Goal: Task Accomplishment & Management: Manage account settings

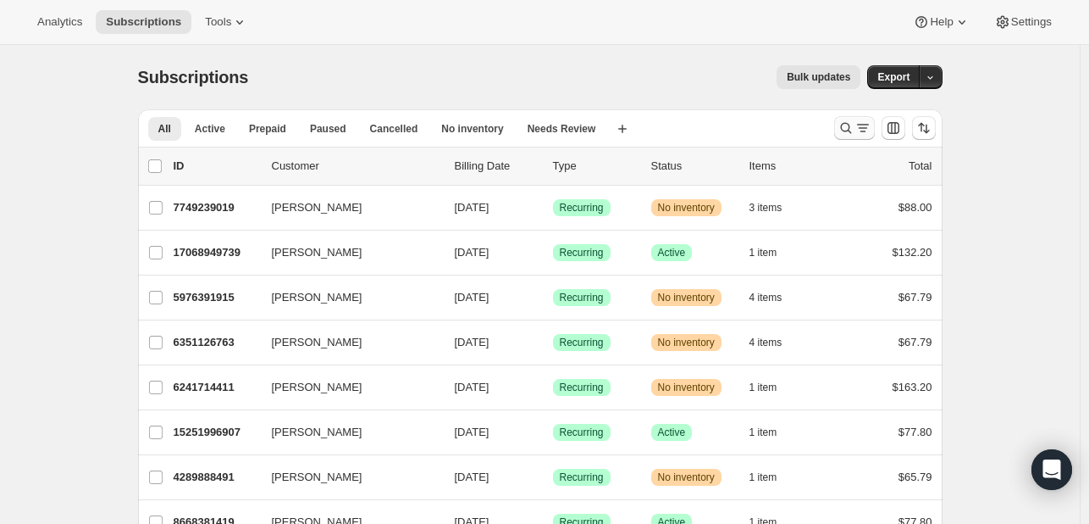
click at [844, 130] on icon "Search and filter results" at bounding box center [846, 127] width 17 height 17
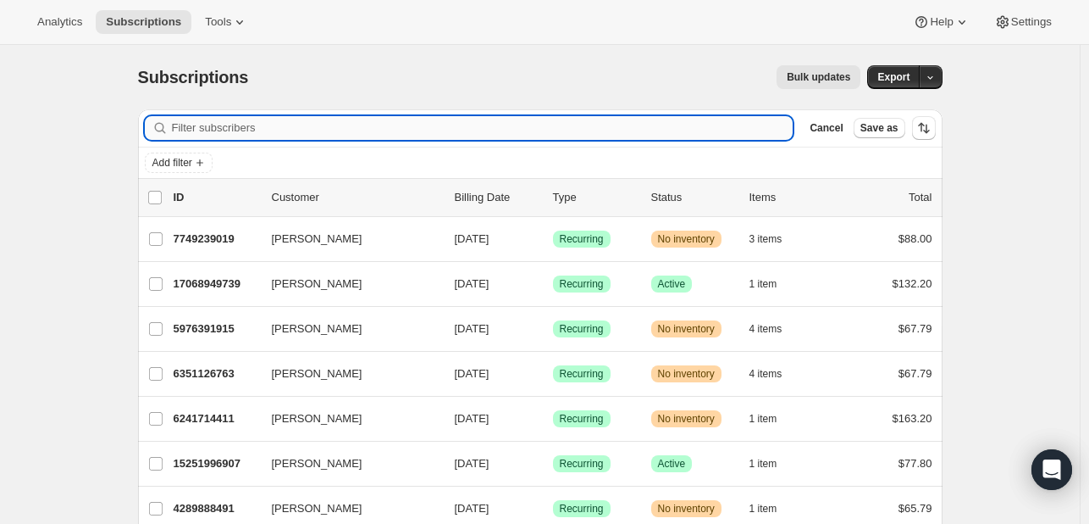
paste input "[EMAIL_ADDRESS][DOMAIN_NAME]"
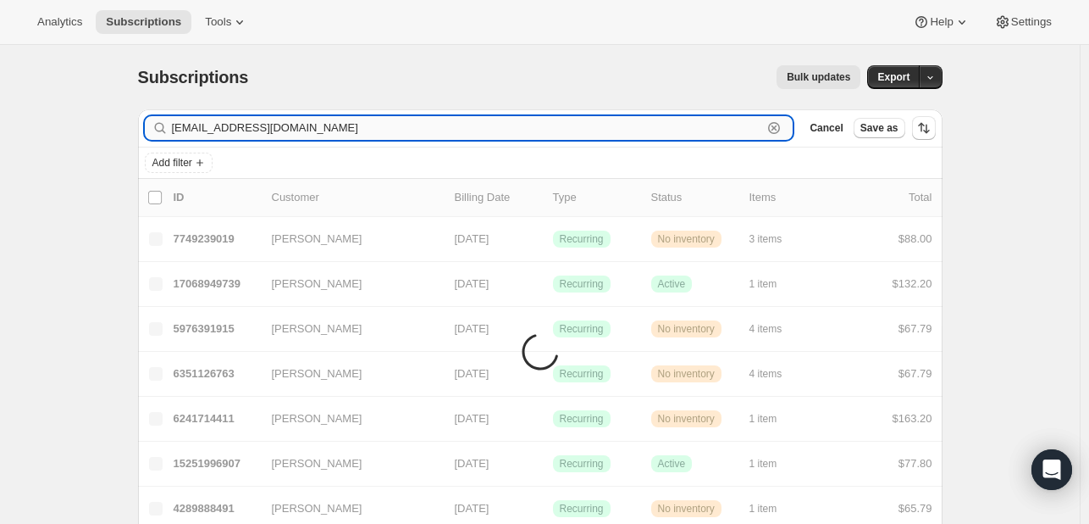
type input "[EMAIL_ADDRESS][DOMAIN_NAME]"
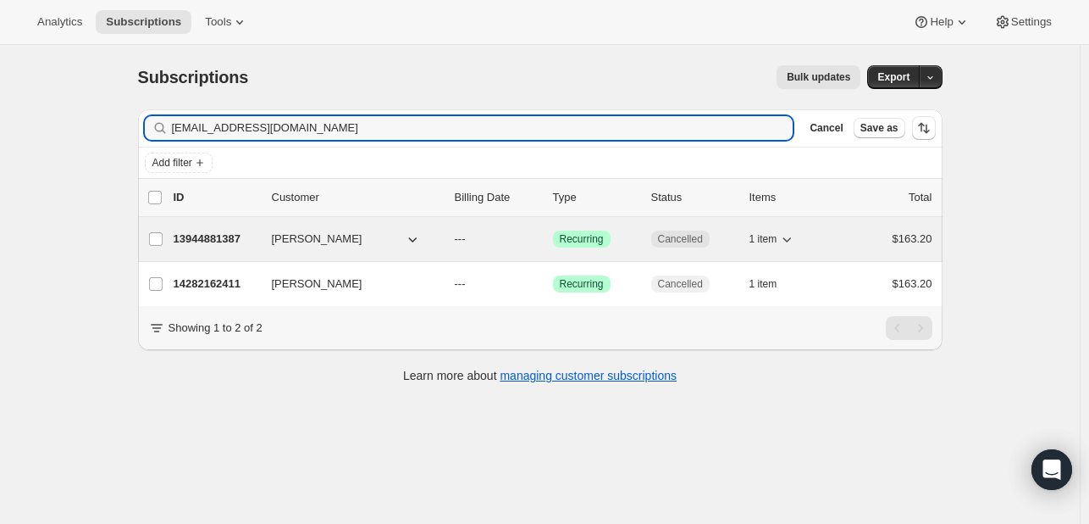
click at [196, 235] on p "13944881387" at bounding box center [216, 238] width 85 height 17
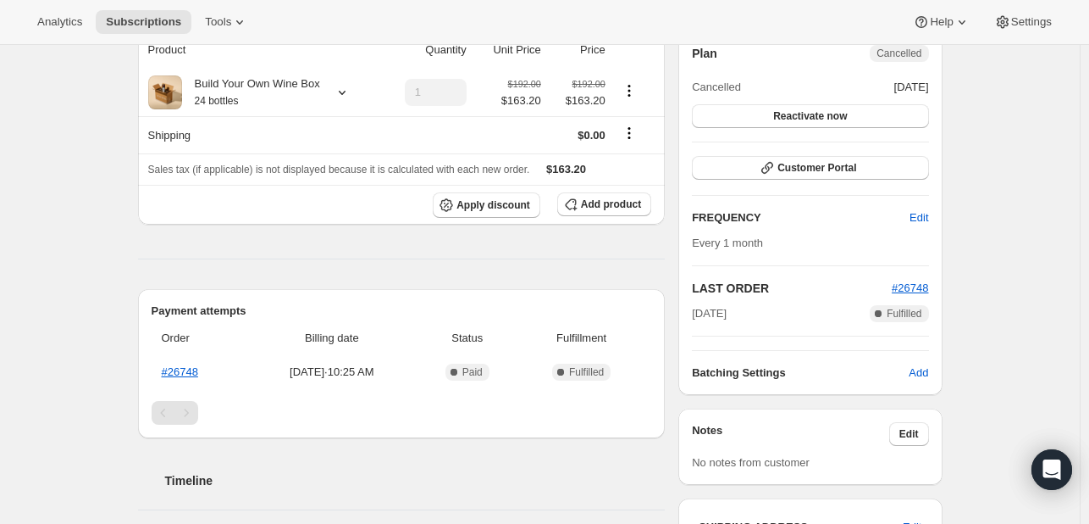
scroll to position [85, 0]
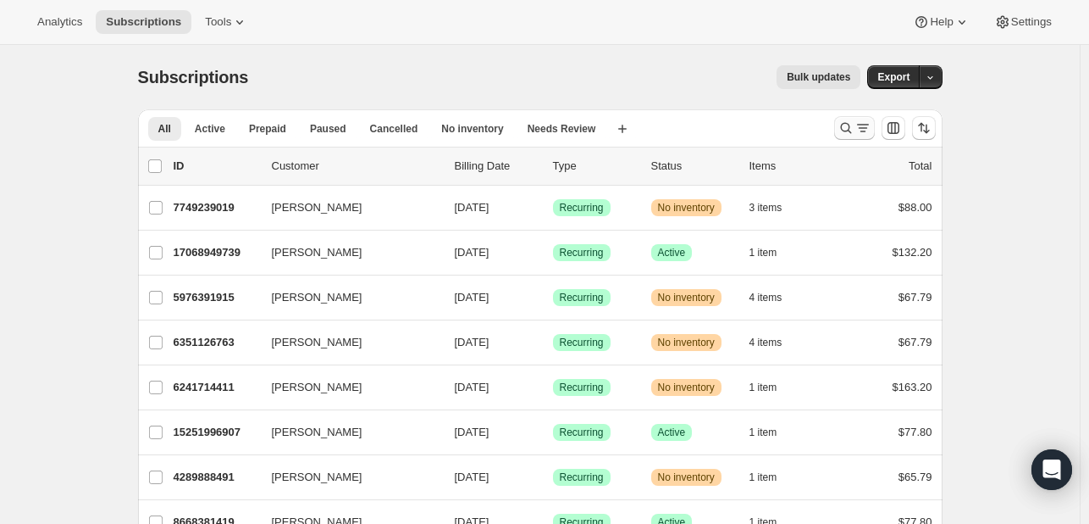
click at [846, 129] on icon "Search and filter results" at bounding box center [846, 127] width 17 height 17
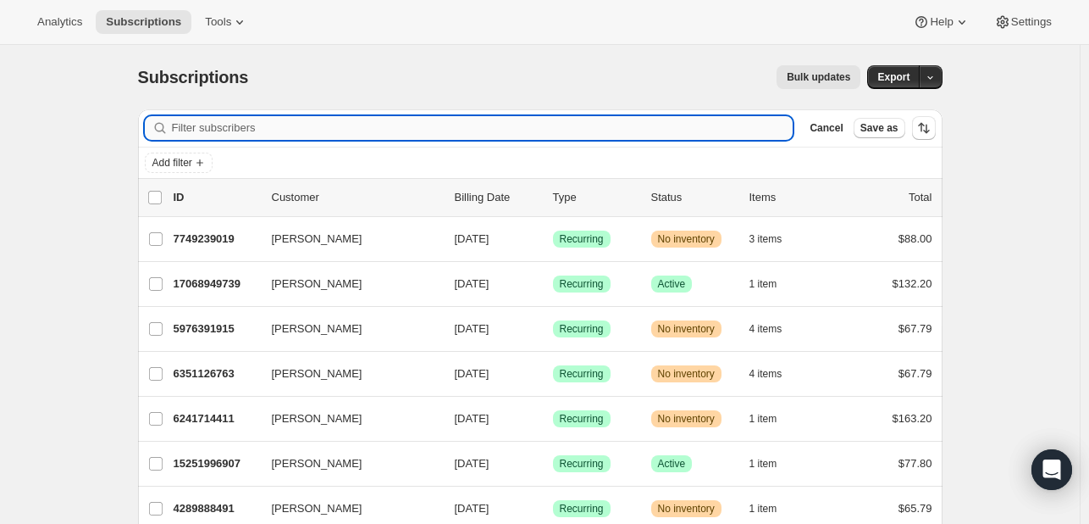
click at [302, 126] on input "Filter subscribers" at bounding box center [483, 128] width 622 height 24
paste input "[EMAIL_ADDRESS][DOMAIN_NAME]"
type input "[EMAIL_ADDRESS][DOMAIN_NAME]"
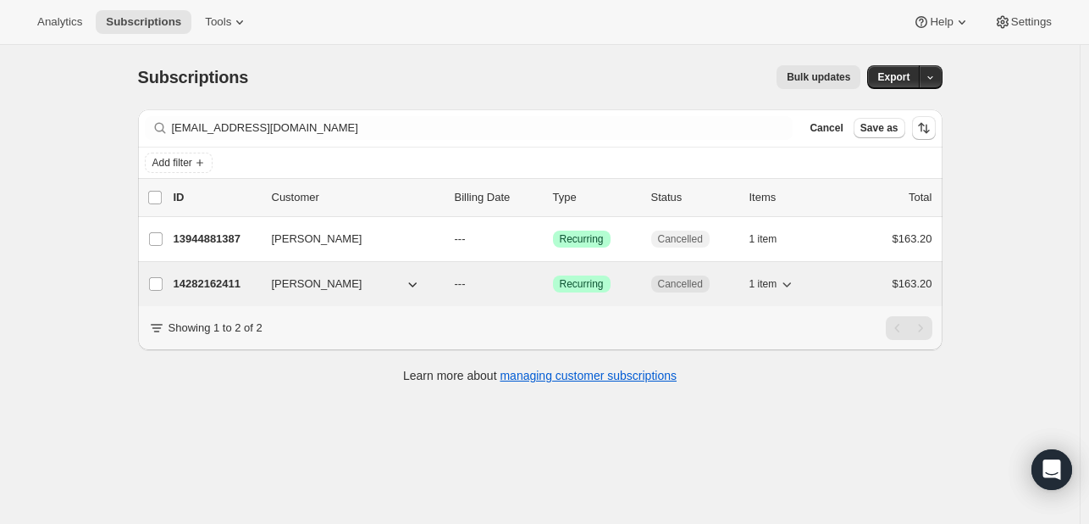
click at [211, 278] on p "14282162411" at bounding box center [216, 283] width 85 height 17
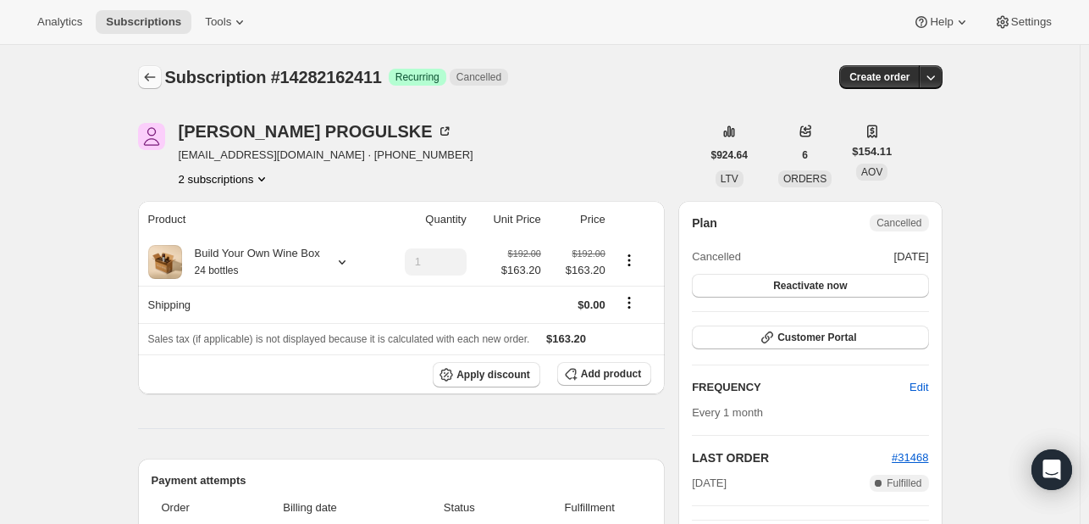
click at [148, 75] on icon "Subscriptions" at bounding box center [149, 77] width 17 height 17
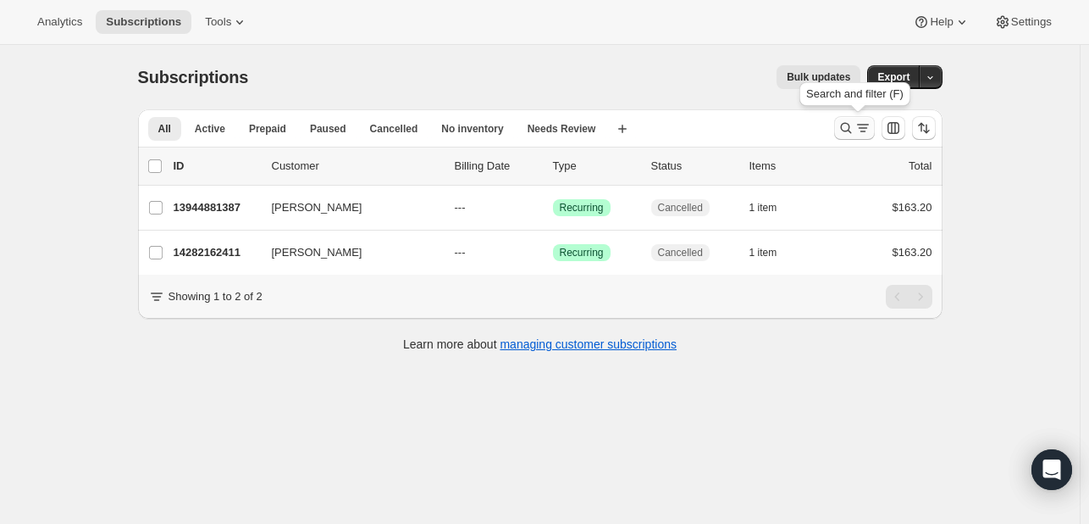
click at [847, 130] on icon "Search and filter results" at bounding box center [846, 127] width 17 height 17
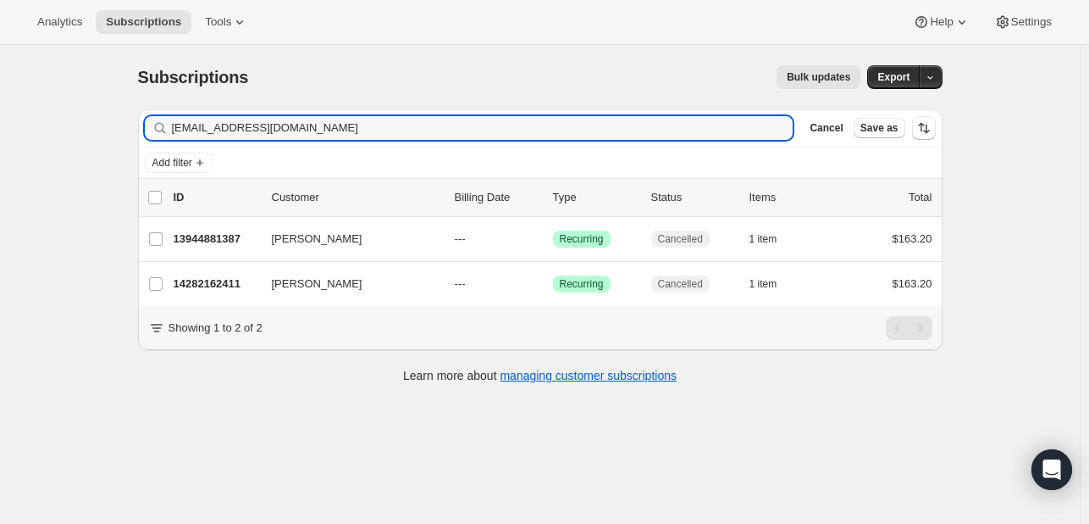
drag, startPoint x: 331, startPoint y: 130, endPoint x: 12, endPoint y: 130, distance: 319.4
click at [8, 129] on div "Subscriptions. This page is ready Subscriptions Bulk updates More actions Bulk …" at bounding box center [540, 307] width 1080 height 524
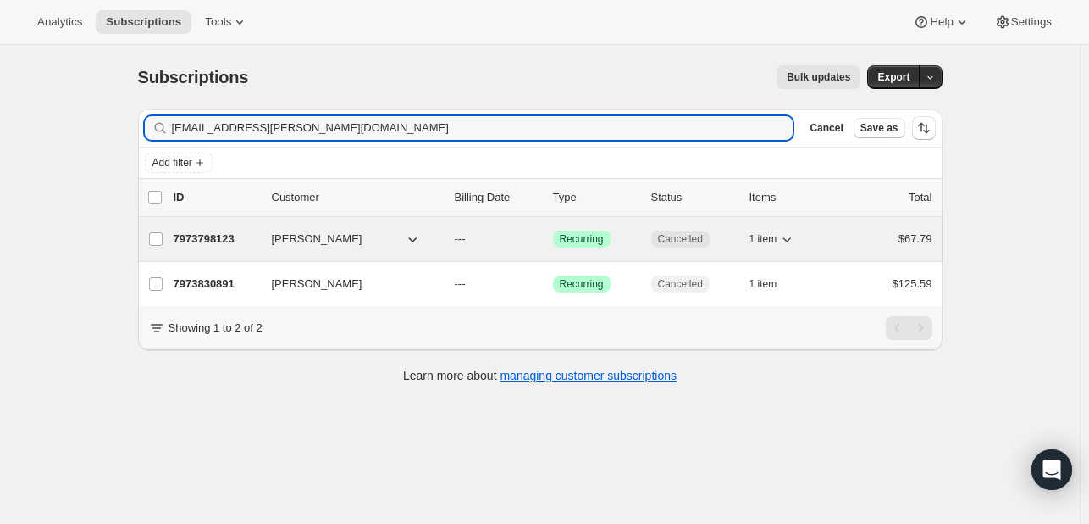
type input "pattiemc@cox.net"
click at [217, 233] on p "7973798123" at bounding box center [216, 238] width 85 height 17
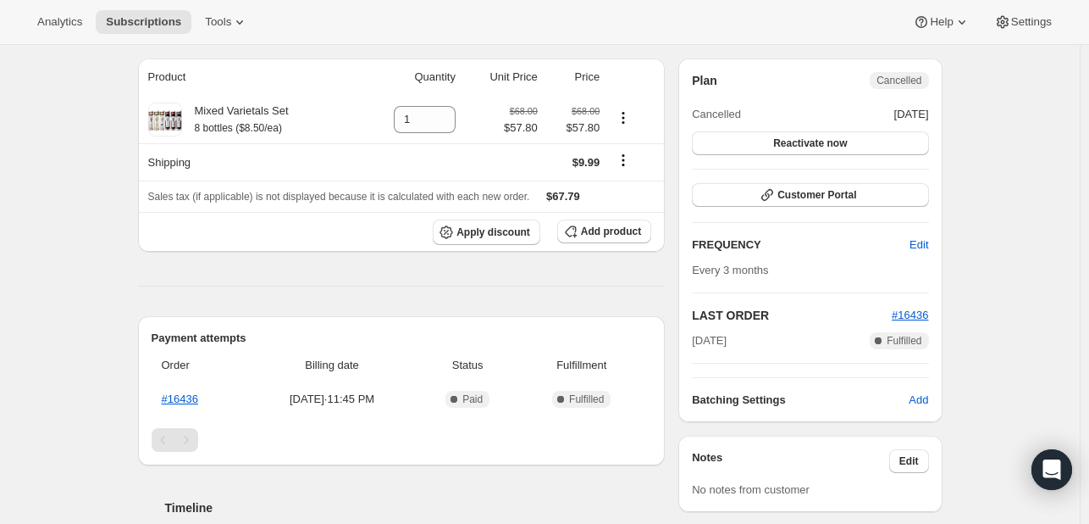
scroll to position [85, 0]
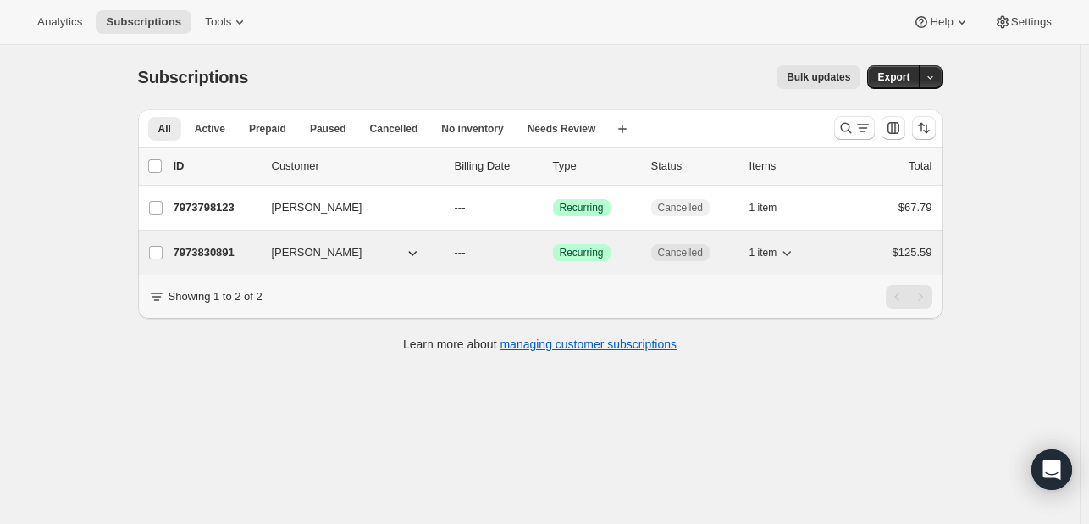
click at [217, 254] on p "7973830891" at bounding box center [216, 252] width 85 height 17
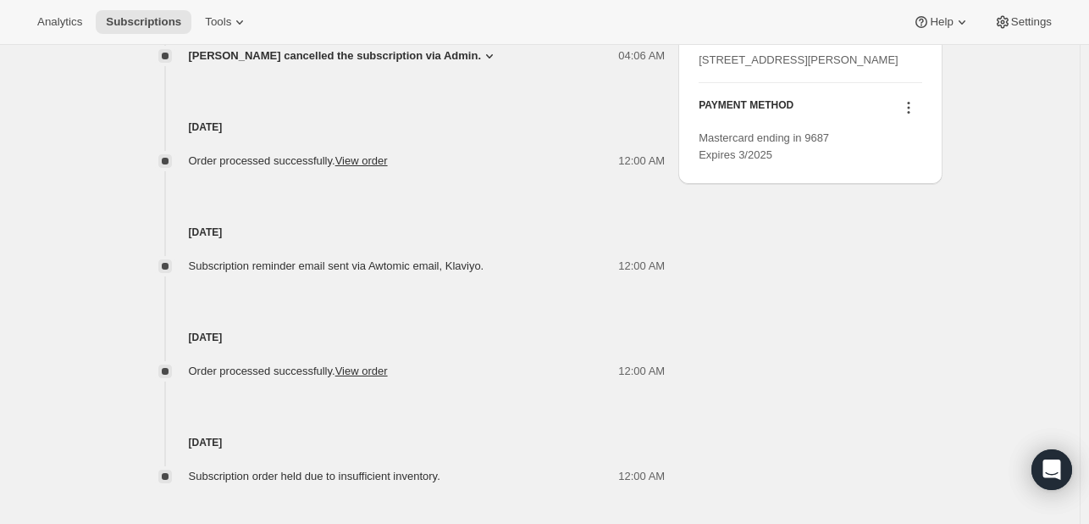
scroll to position [826, 0]
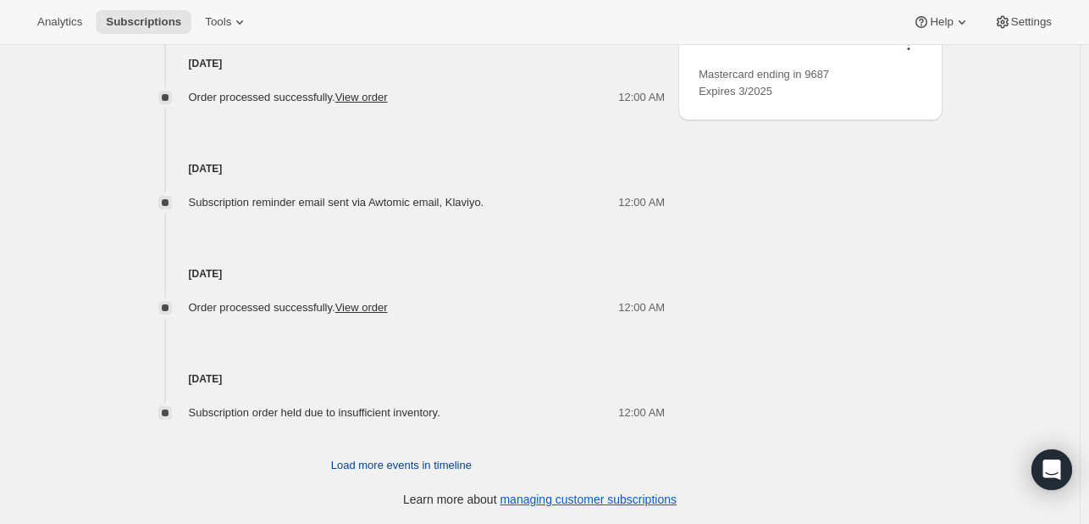
click at [424, 463] on span "Load more events in timeline" at bounding box center [401, 465] width 141 height 17
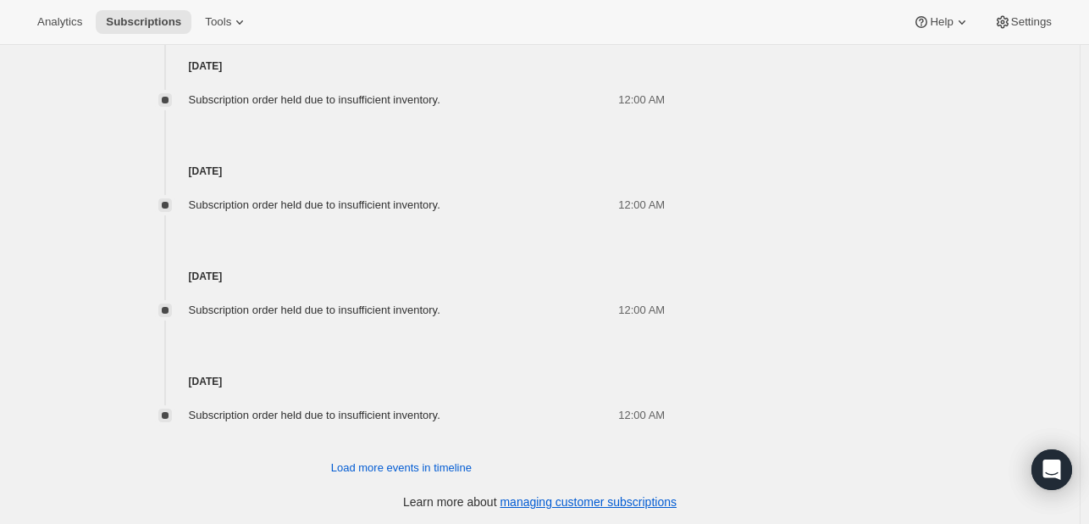
scroll to position [1351, 0]
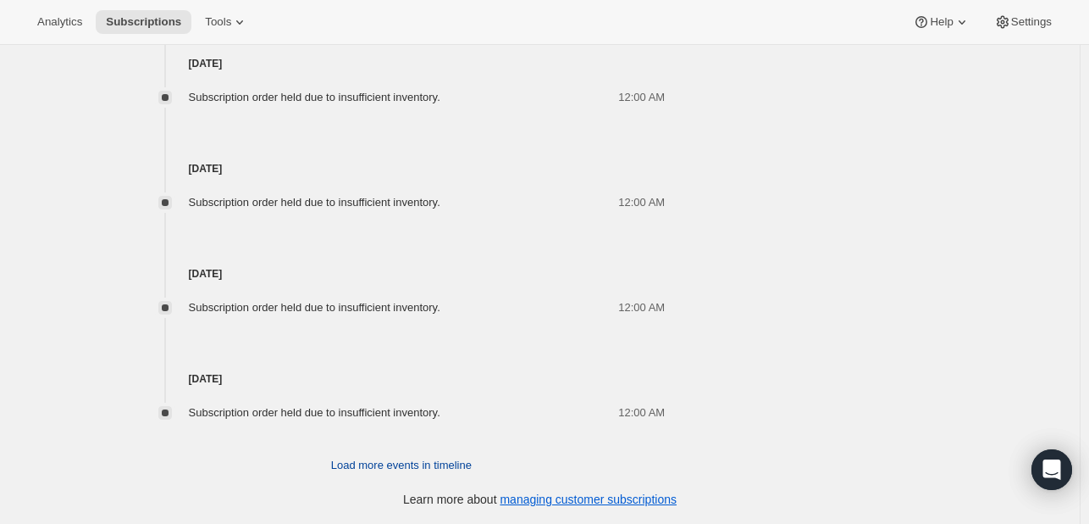
click at [379, 467] on span "Load more events in timeline" at bounding box center [401, 465] width 141 height 17
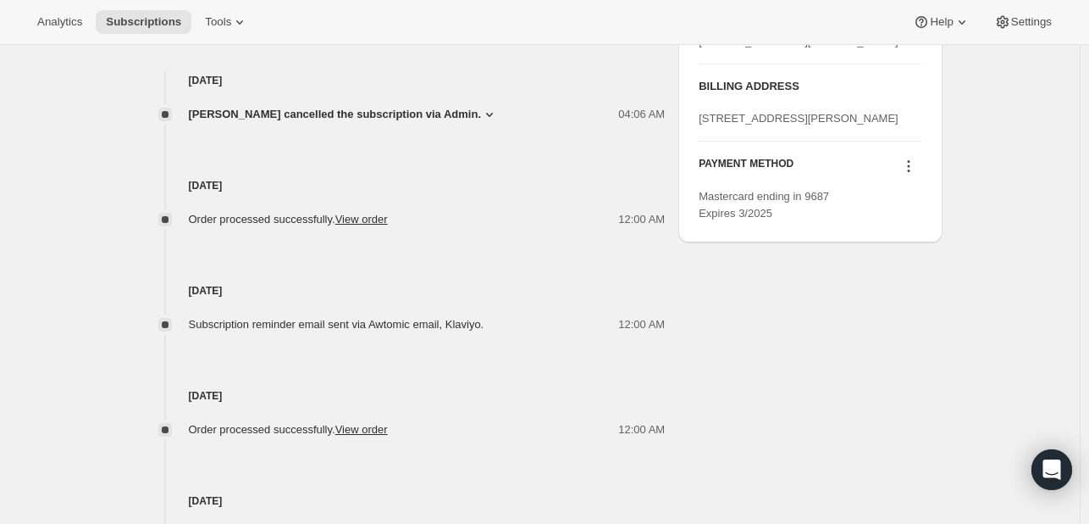
scroll to position [678, 0]
